Goal: Task Accomplishment & Management: Use online tool/utility

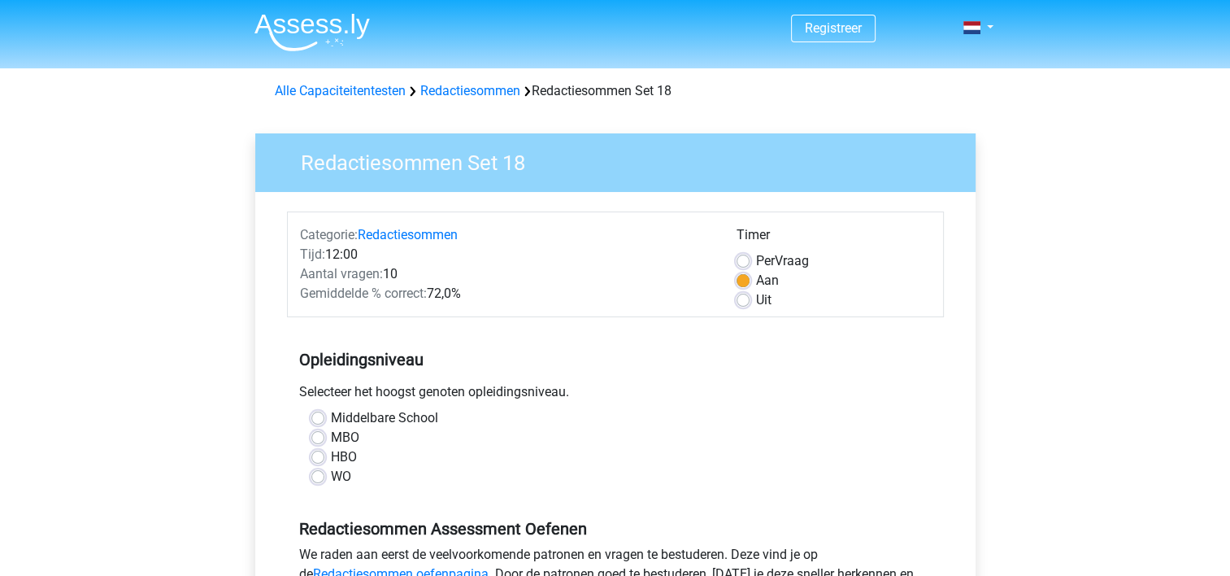
scroll to position [81, 0]
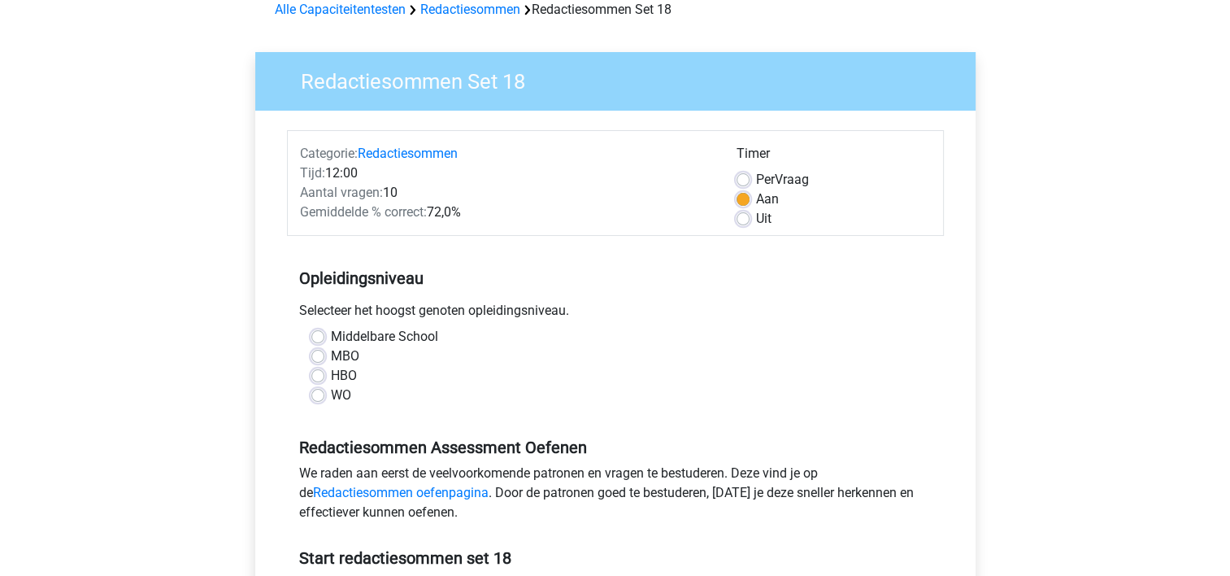
click at [331, 374] on label "HBO" at bounding box center [344, 376] width 26 height 20
click at [320, 374] on input "HBO" at bounding box center [317, 374] width 13 height 16
radio input "true"
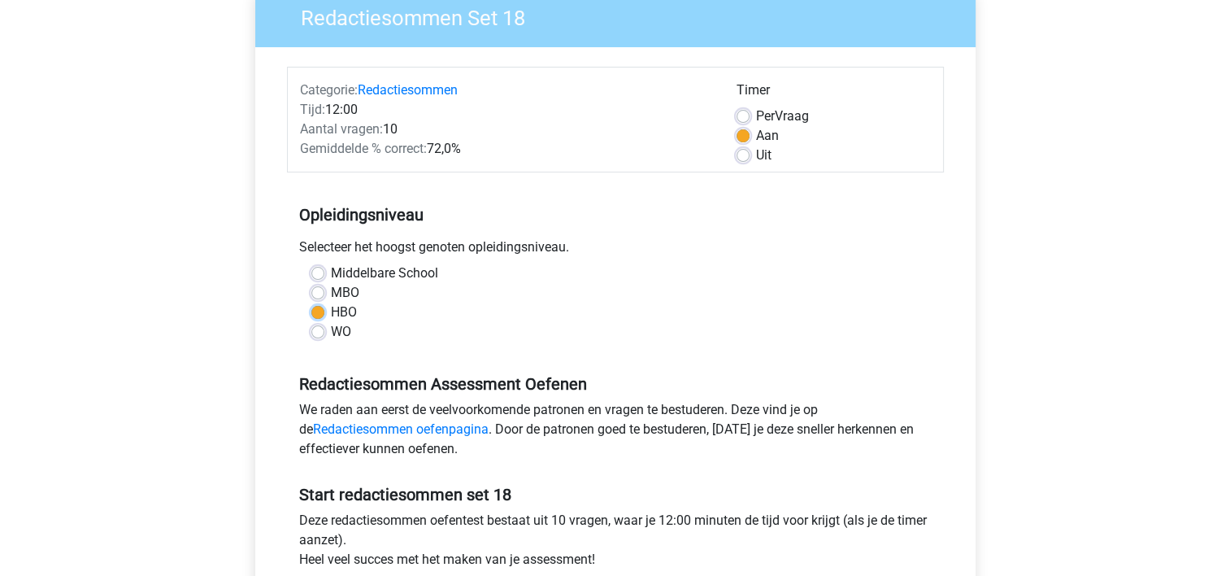
scroll to position [244, 0]
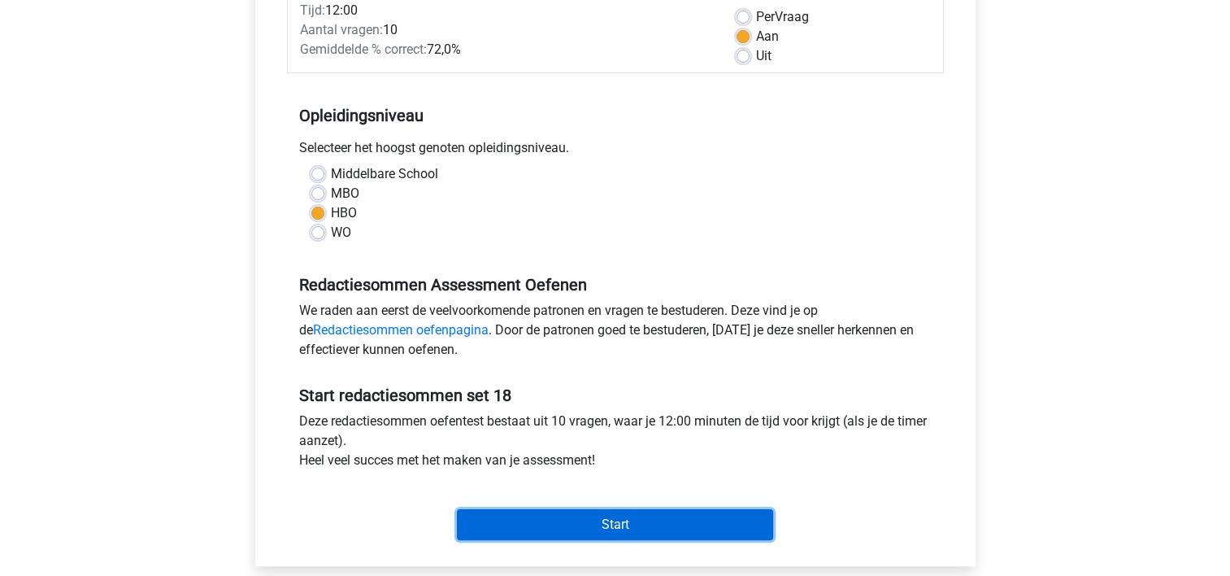
click at [489, 517] on input "Start" at bounding box center [615, 524] width 316 height 31
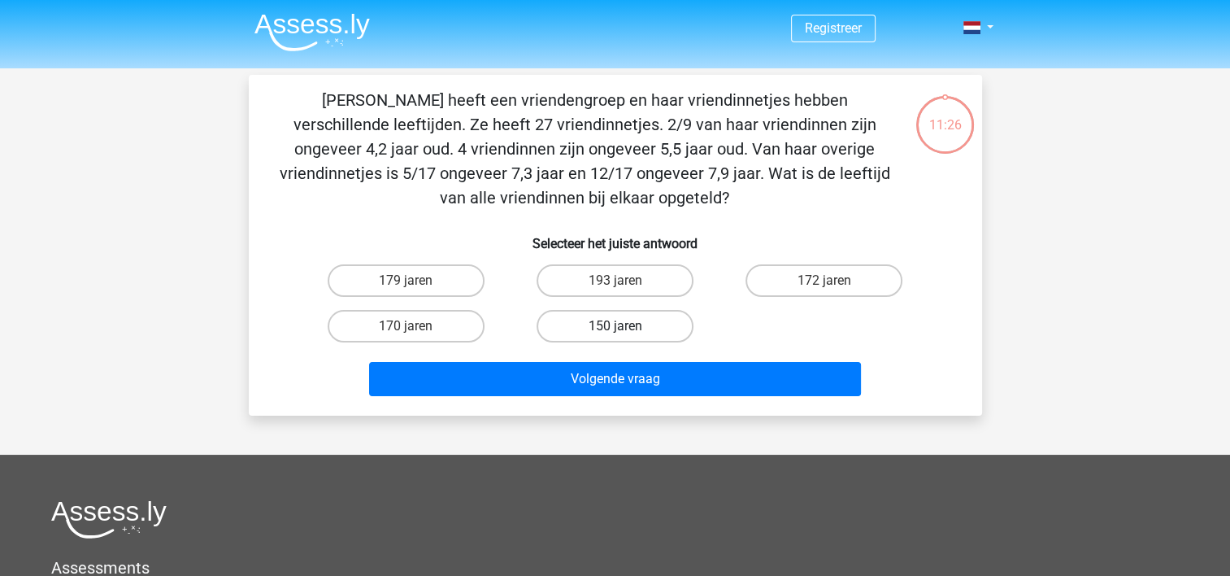
click at [644, 326] on label "150 jaren" at bounding box center [615, 326] width 157 height 33
click at [625, 326] on input "150 jaren" at bounding box center [620, 331] width 11 height 11
radio input "true"
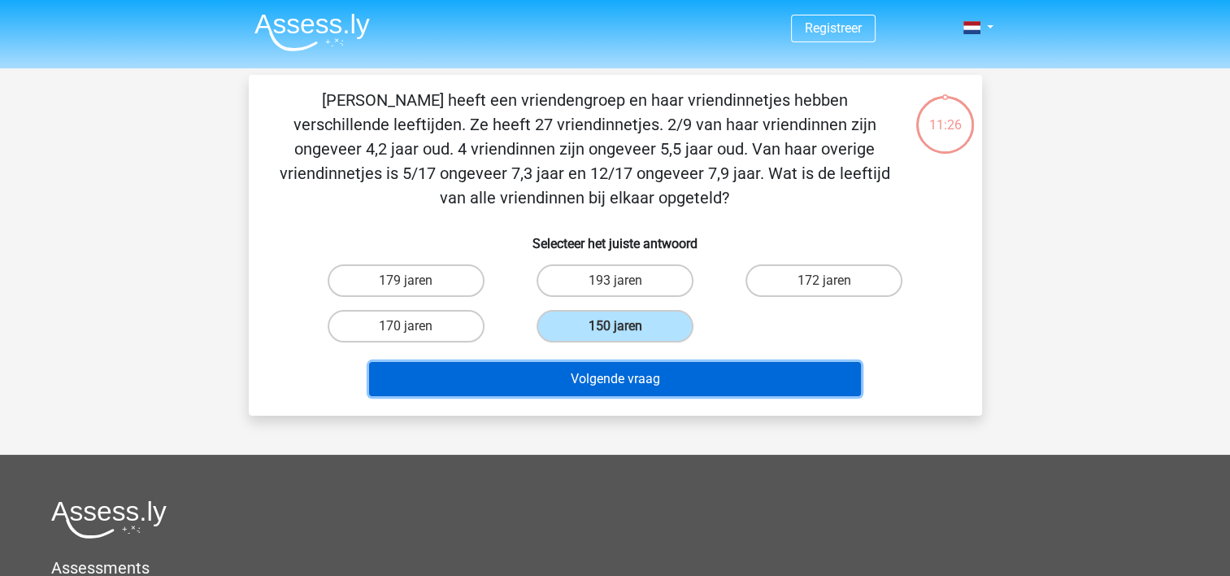
click at [635, 372] on button "Volgende vraag" at bounding box center [615, 379] width 492 height 34
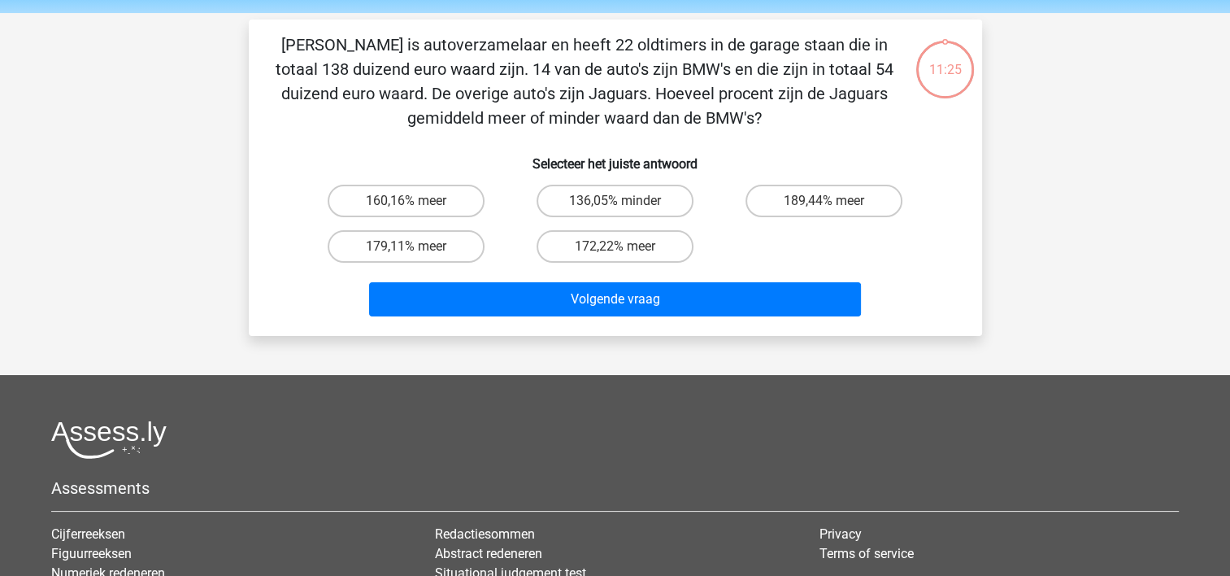
scroll to position [75, 0]
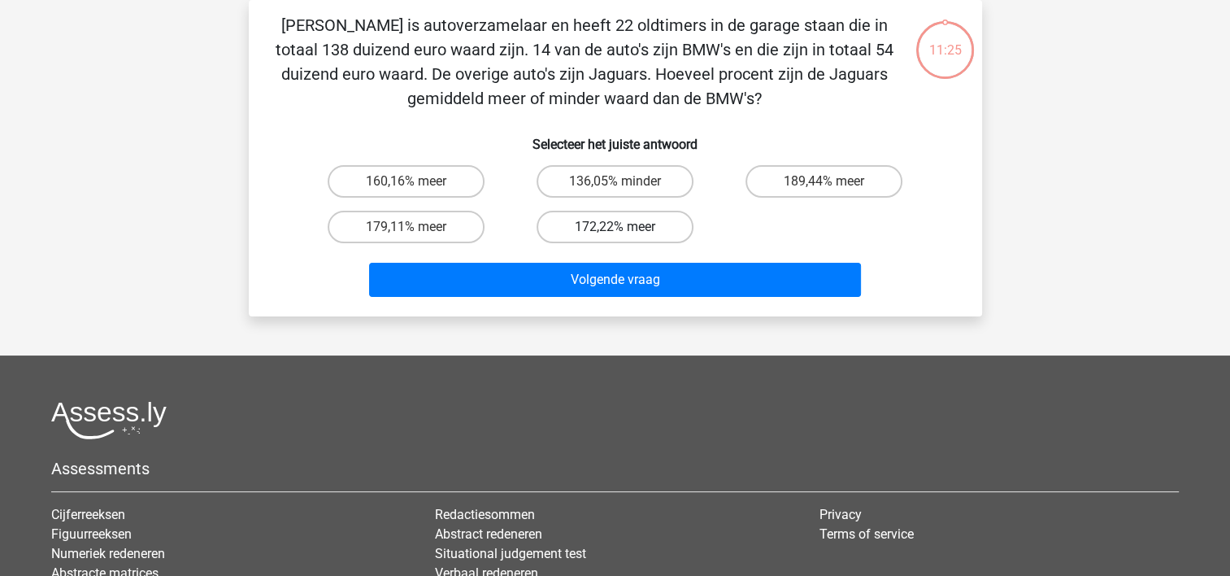
click at [640, 233] on label "172,22% meer" at bounding box center [615, 227] width 157 height 33
click at [625, 233] on input "172,22% meer" at bounding box center [620, 232] width 11 height 11
radio input "true"
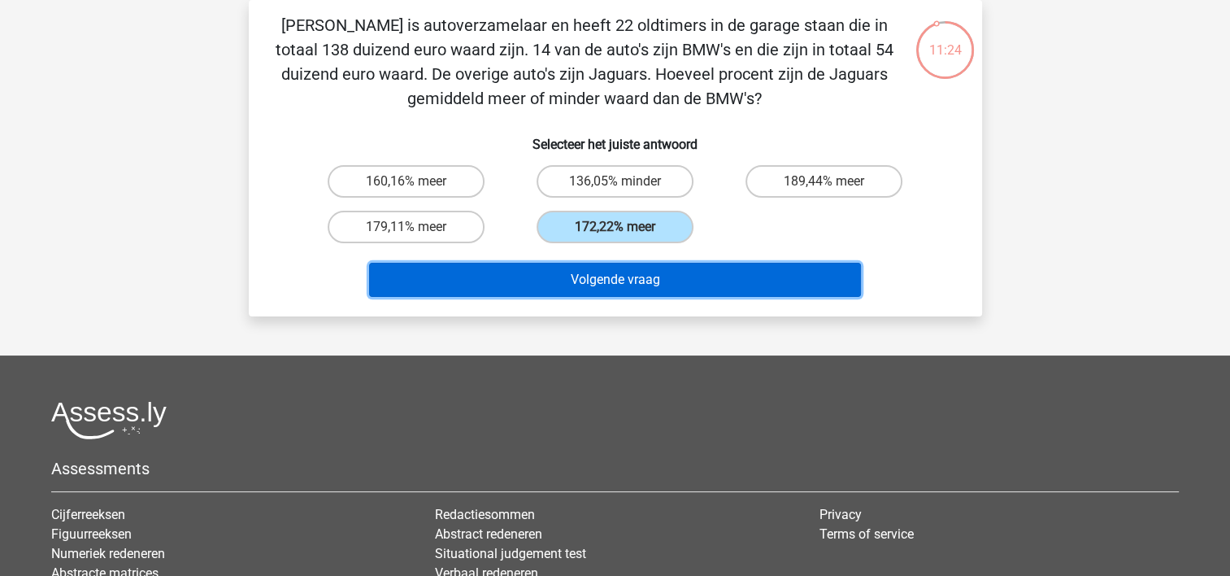
click at [638, 276] on button "Volgende vraag" at bounding box center [615, 280] width 492 height 34
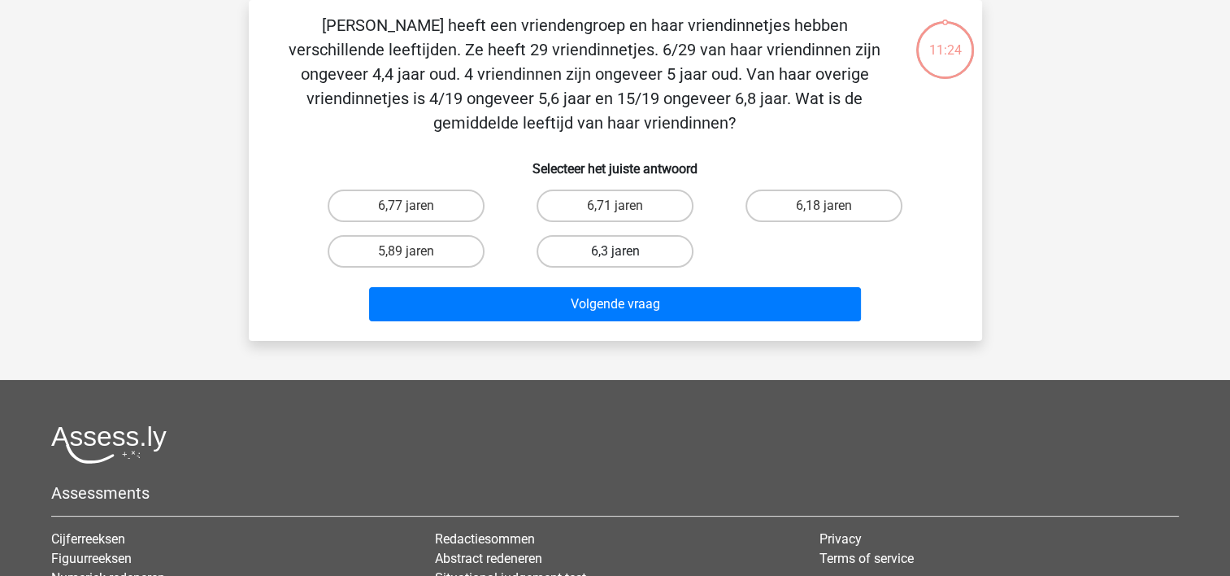
click at [633, 244] on label "6,3 jaren" at bounding box center [615, 251] width 157 height 33
click at [625, 251] on input "6,3 jaren" at bounding box center [620, 256] width 11 height 11
radio input "true"
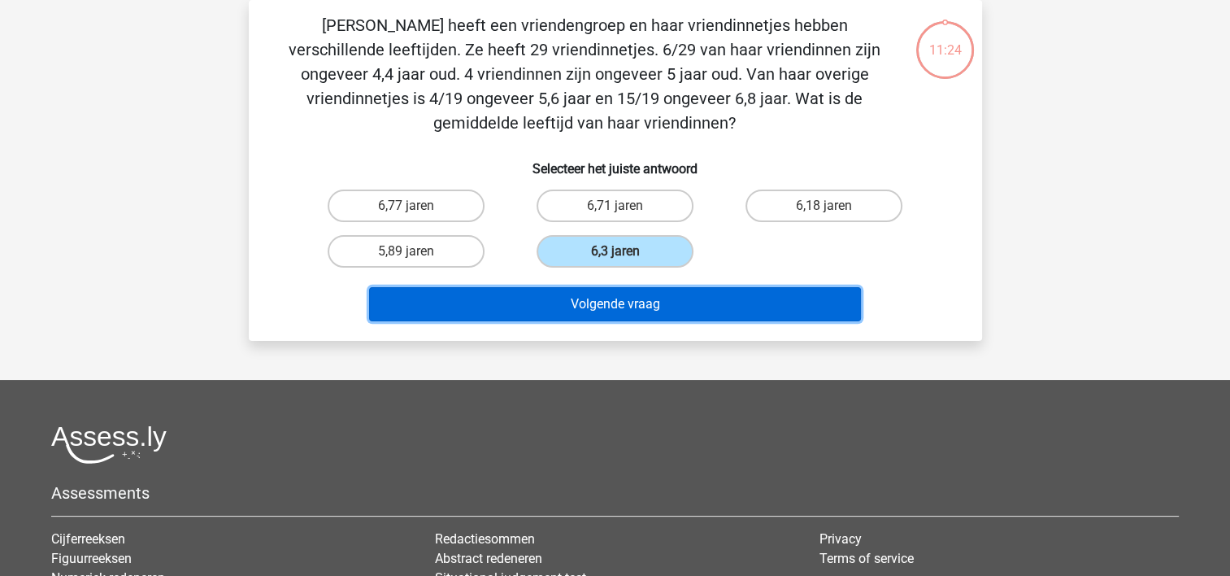
click at [630, 306] on button "Volgende vraag" at bounding box center [615, 304] width 492 height 34
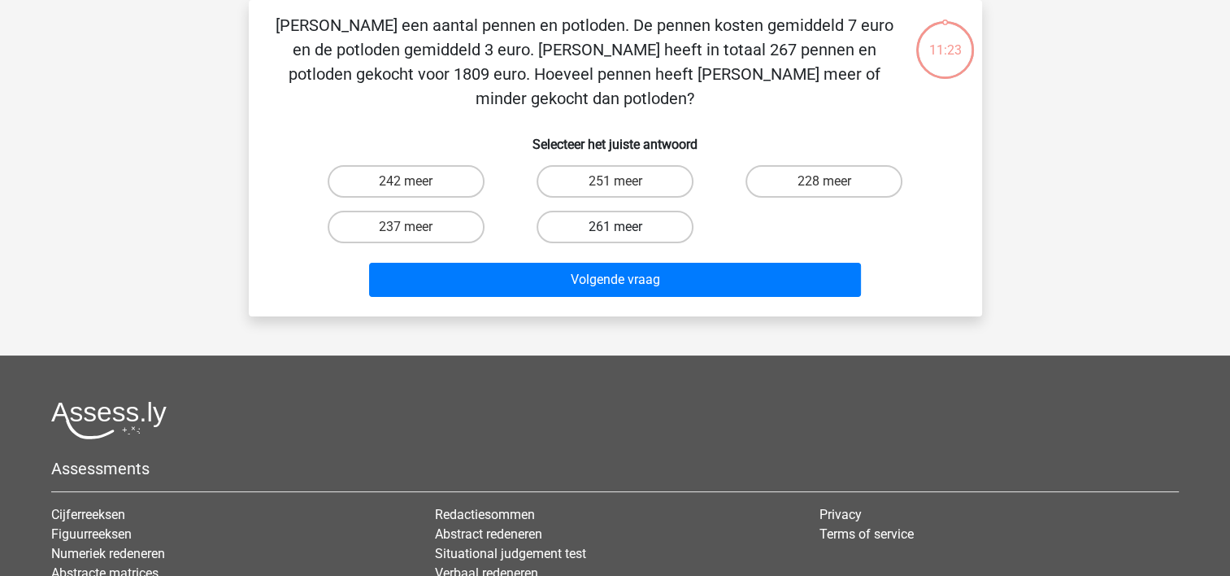
click at [628, 211] on label "261 meer" at bounding box center [615, 227] width 157 height 33
click at [625, 227] on input "261 meer" at bounding box center [620, 232] width 11 height 11
radio input "true"
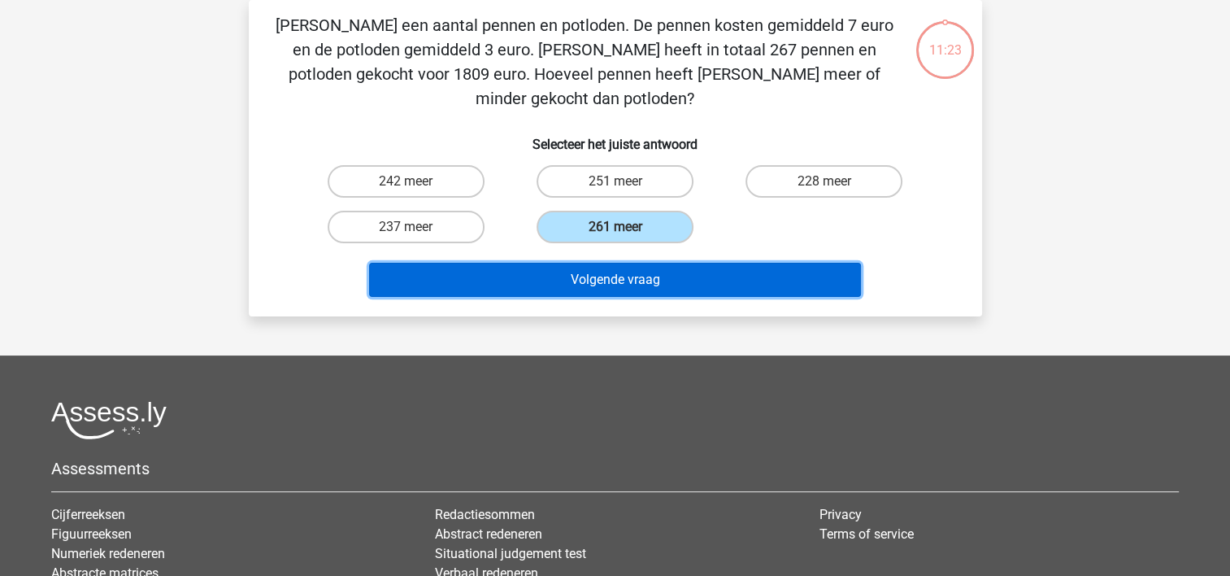
click at [641, 263] on button "Volgende vraag" at bounding box center [615, 280] width 492 height 34
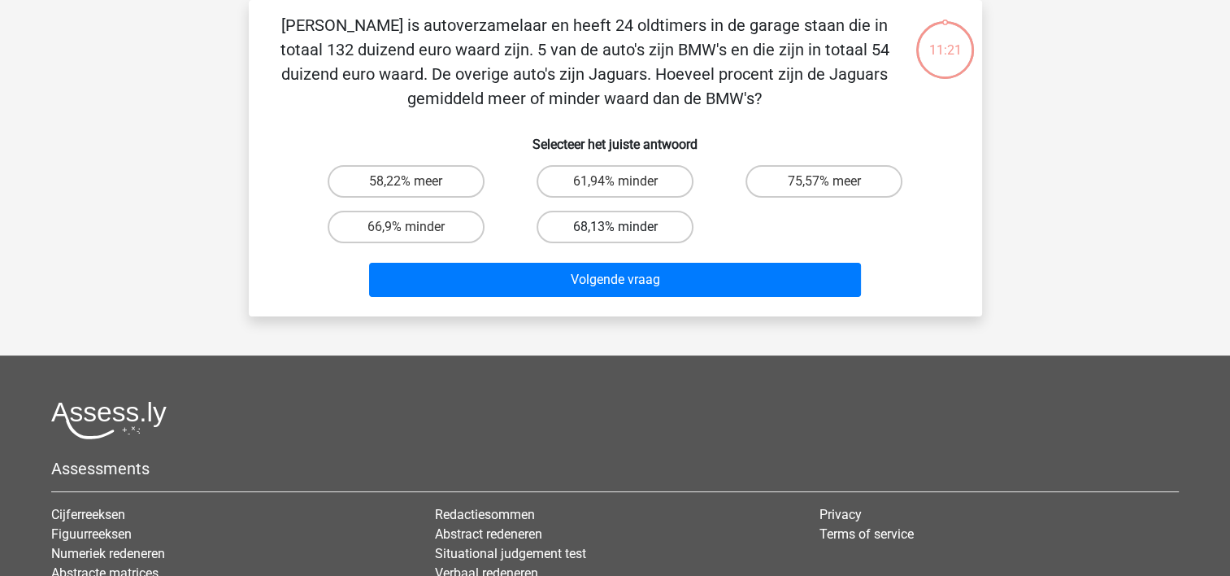
click at [634, 216] on label "68,13% minder" at bounding box center [615, 227] width 157 height 33
click at [625, 227] on input "68,13% minder" at bounding box center [620, 232] width 11 height 11
radio input "true"
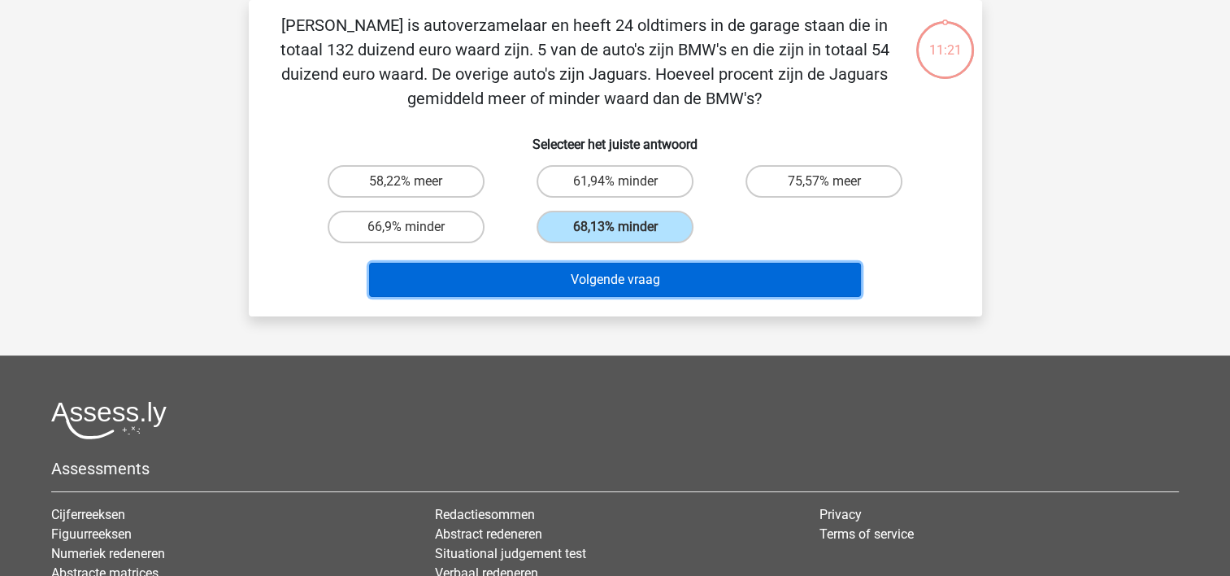
click at [634, 284] on button "Volgende vraag" at bounding box center [615, 280] width 492 height 34
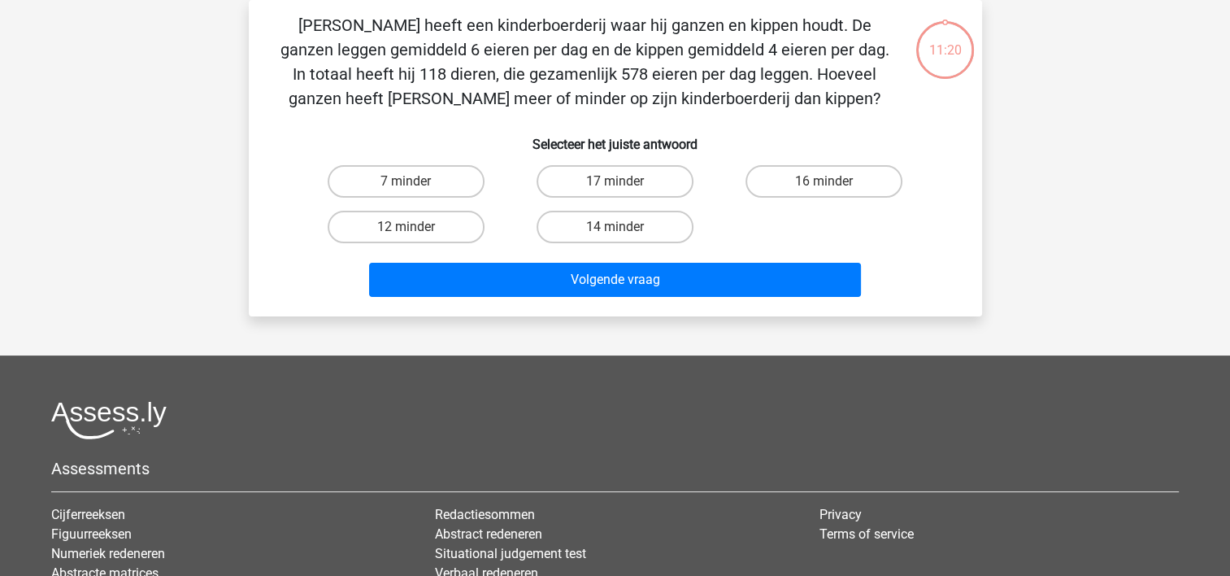
click at [622, 233] on input "14 minder" at bounding box center [620, 232] width 11 height 11
radio input "true"
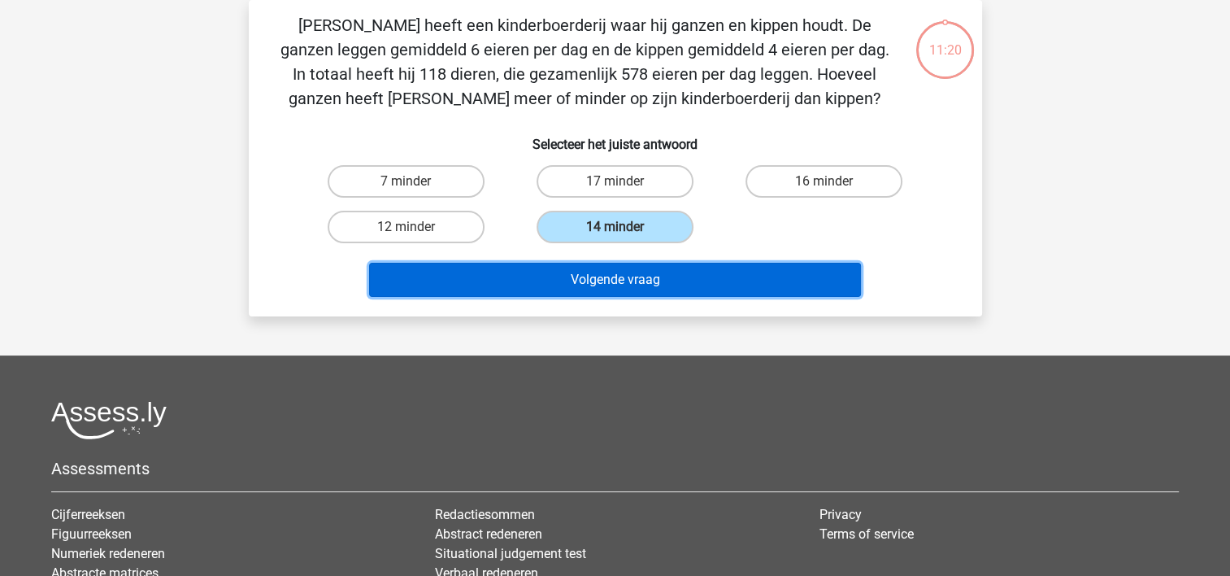
click at [621, 289] on button "Volgende vraag" at bounding box center [615, 280] width 492 height 34
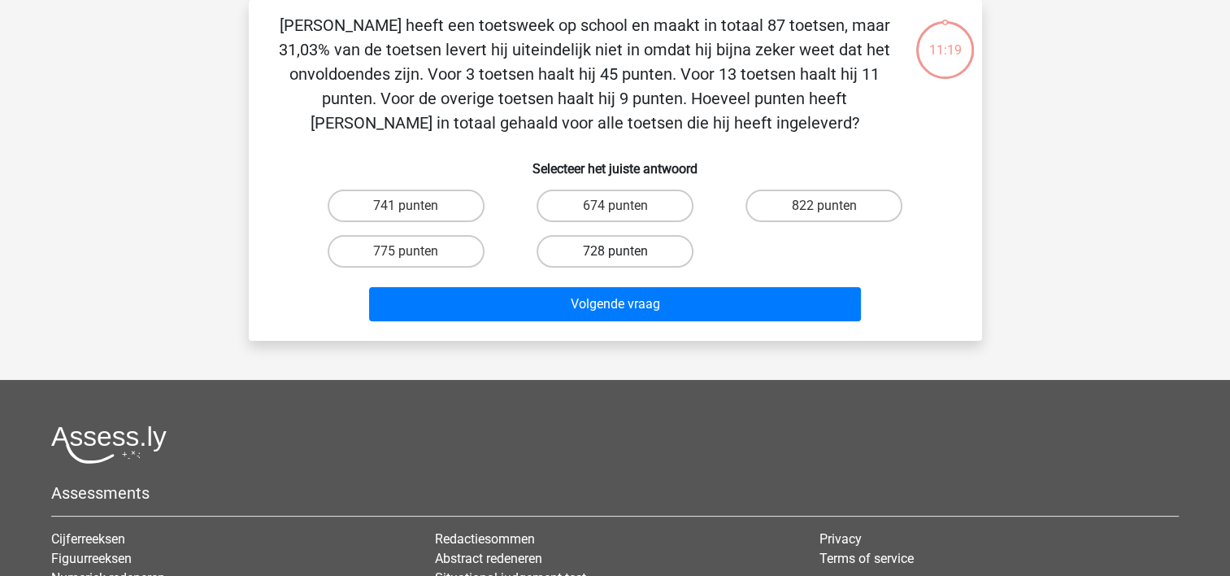
click at [616, 237] on label "728 punten" at bounding box center [615, 251] width 157 height 33
click at [616, 251] on input "728 punten" at bounding box center [620, 256] width 11 height 11
radio input "true"
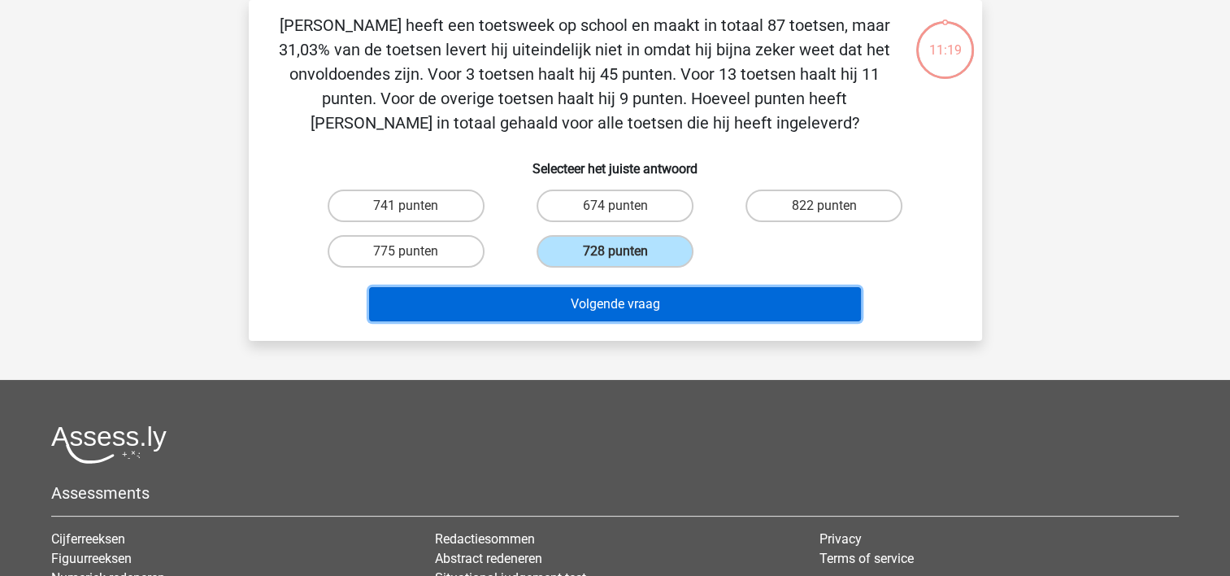
click at [618, 303] on button "Volgende vraag" at bounding box center [615, 304] width 492 height 34
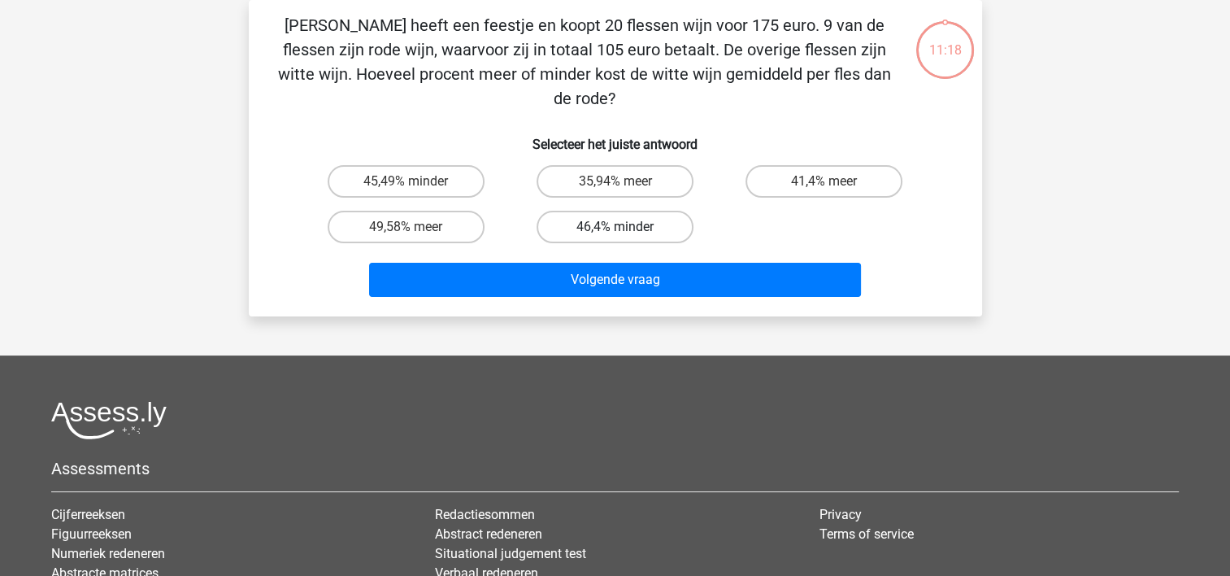
click at [612, 211] on label "46,4% minder" at bounding box center [615, 227] width 157 height 33
click at [615, 227] on input "46,4% minder" at bounding box center [620, 232] width 11 height 11
radio input "true"
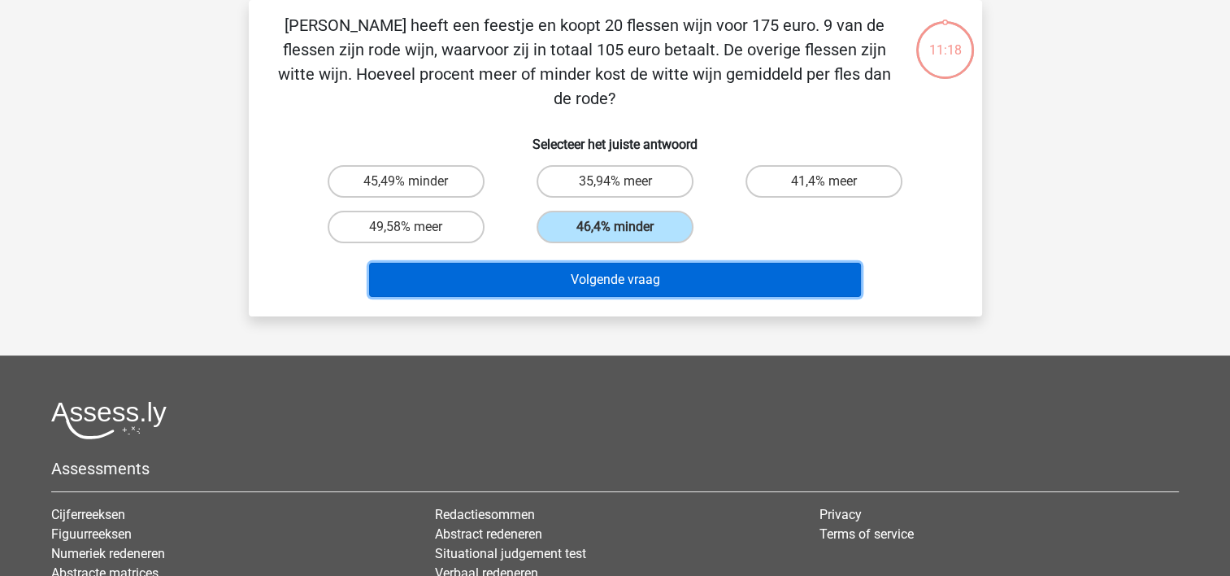
click at [612, 263] on button "Volgende vraag" at bounding box center [615, 280] width 492 height 34
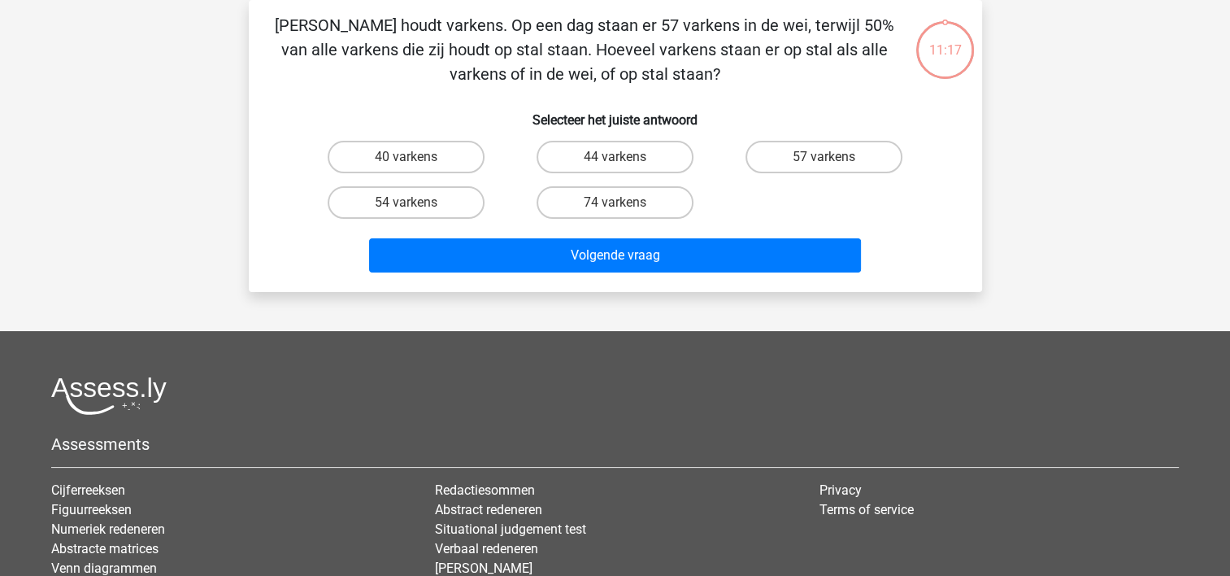
scroll to position [0, 0]
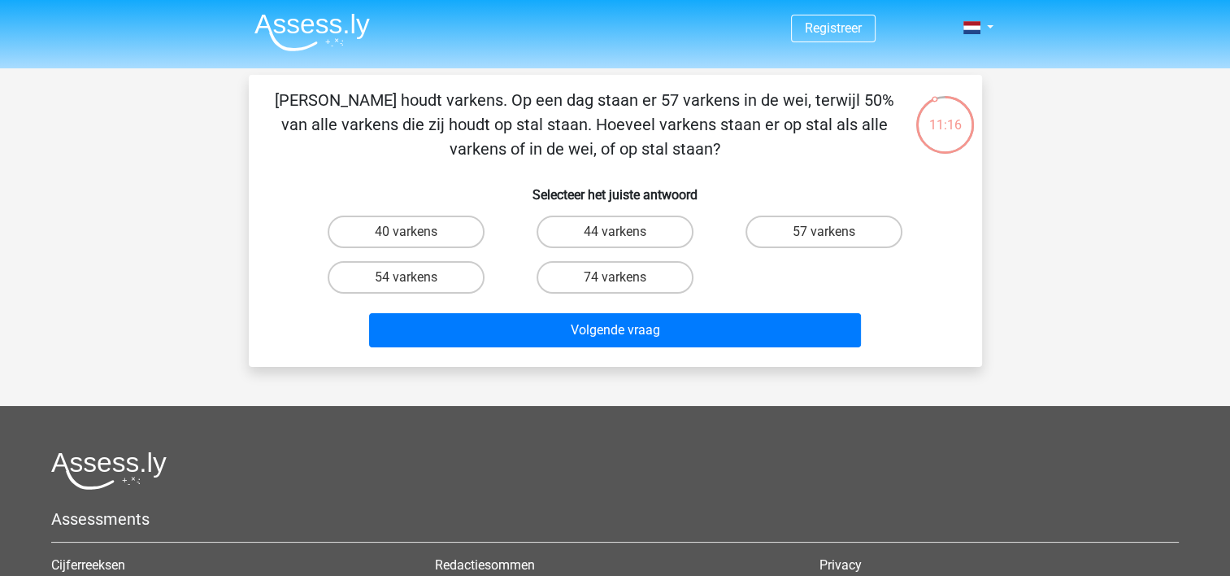
click at [621, 278] on input "74 varkens" at bounding box center [620, 282] width 11 height 11
radio input "true"
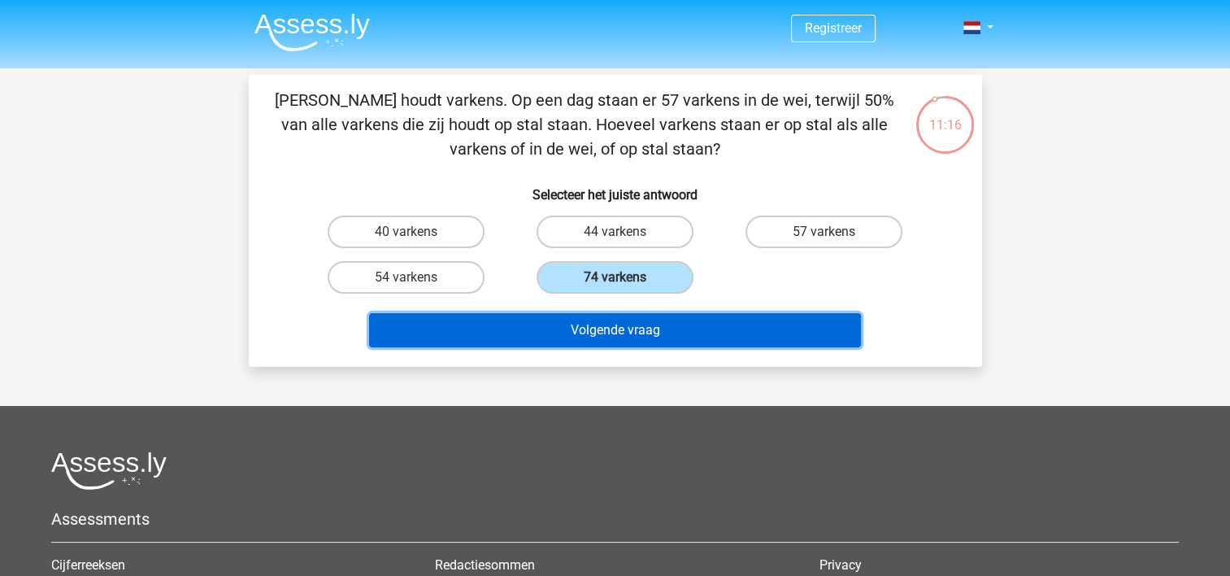
click at [636, 318] on button "Volgende vraag" at bounding box center [615, 330] width 492 height 34
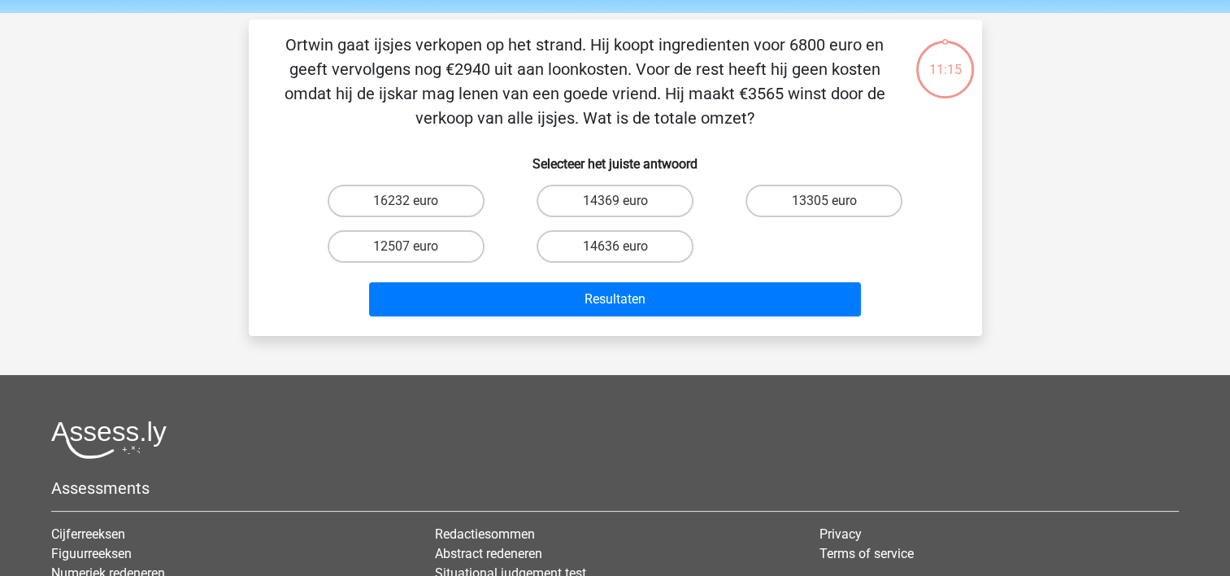
scroll to position [75, 0]
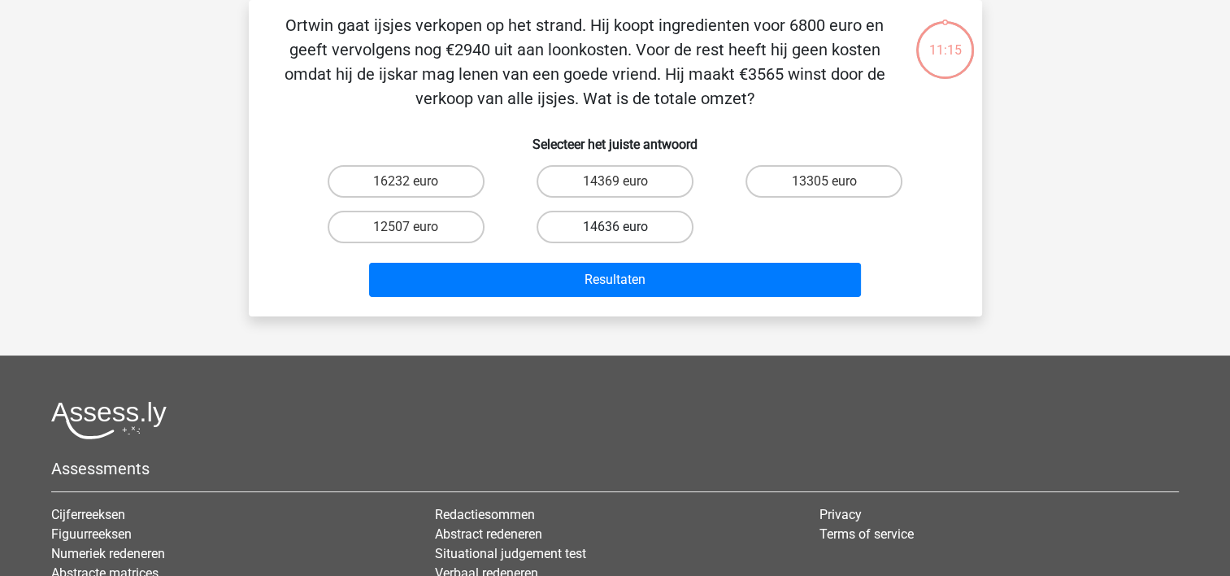
click at [627, 227] on label "14636 euro" at bounding box center [615, 227] width 157 height 33
click at [625, 227] on input "14636 euro" at bounding box center [620, 232] width 11 height 11
radio input "true"
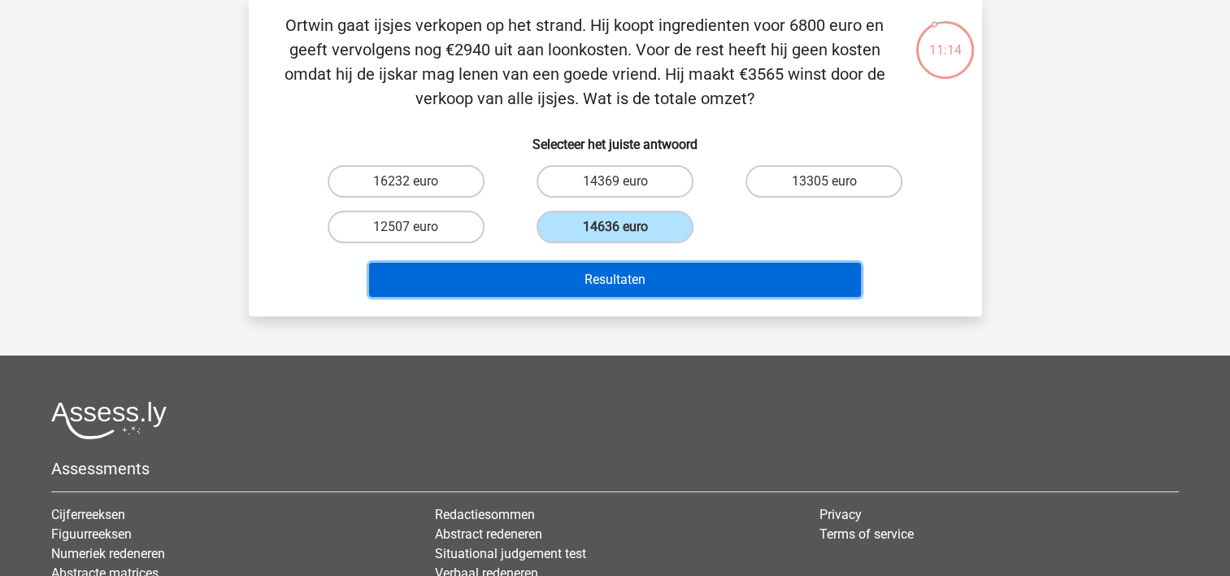
click at [631, 265] on button "Resultaten" at bounding box center [615, 280] width 492 height 34
